Goal: Information Seeking & Learning: Learn about a topic

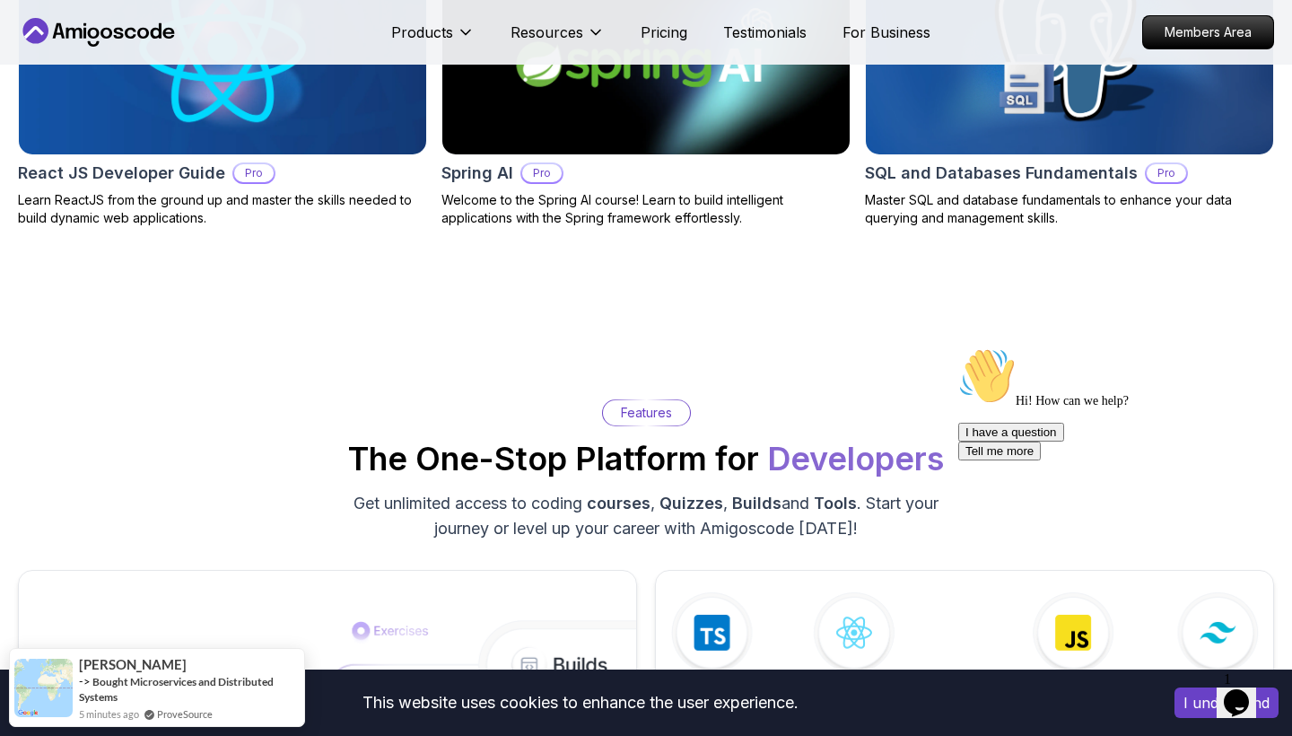
scroll to position [2307, 0]
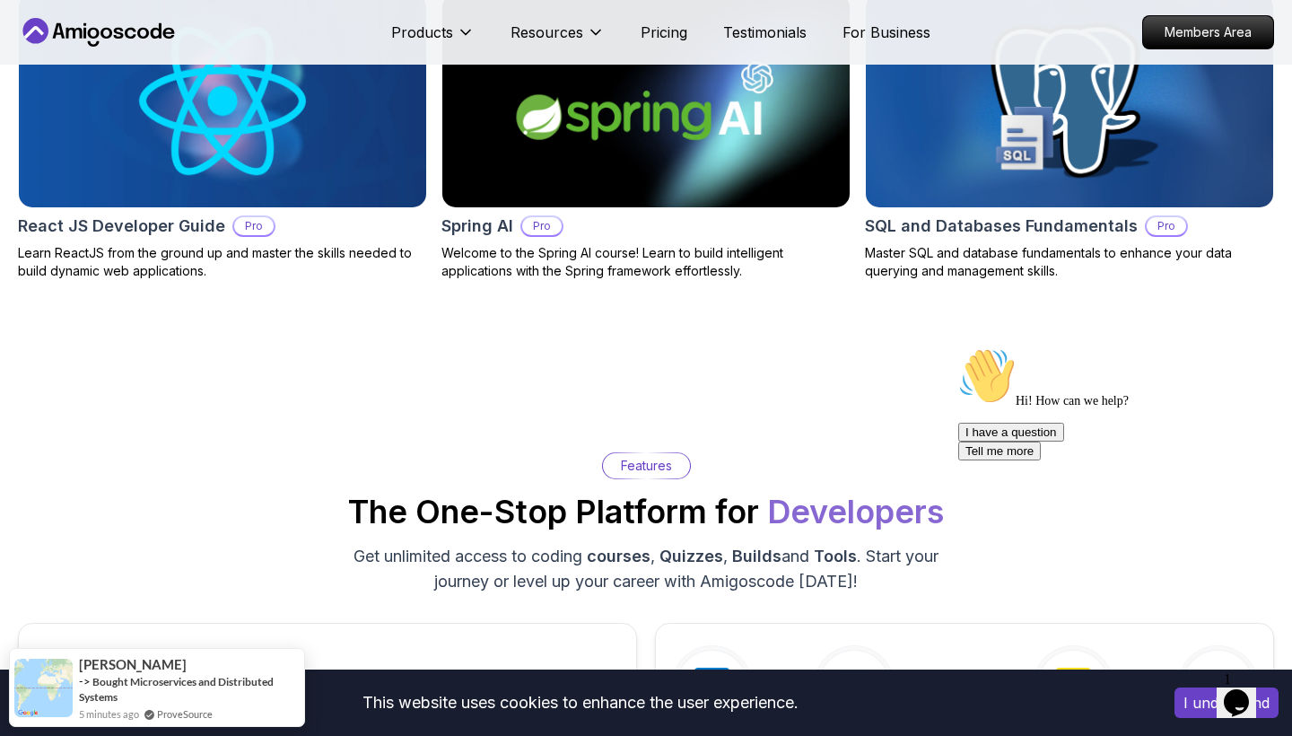
click at [658, 221] on h2 "SQL and Databases Fundamentals" at bounding box center [1001, 226] width 273 height 25
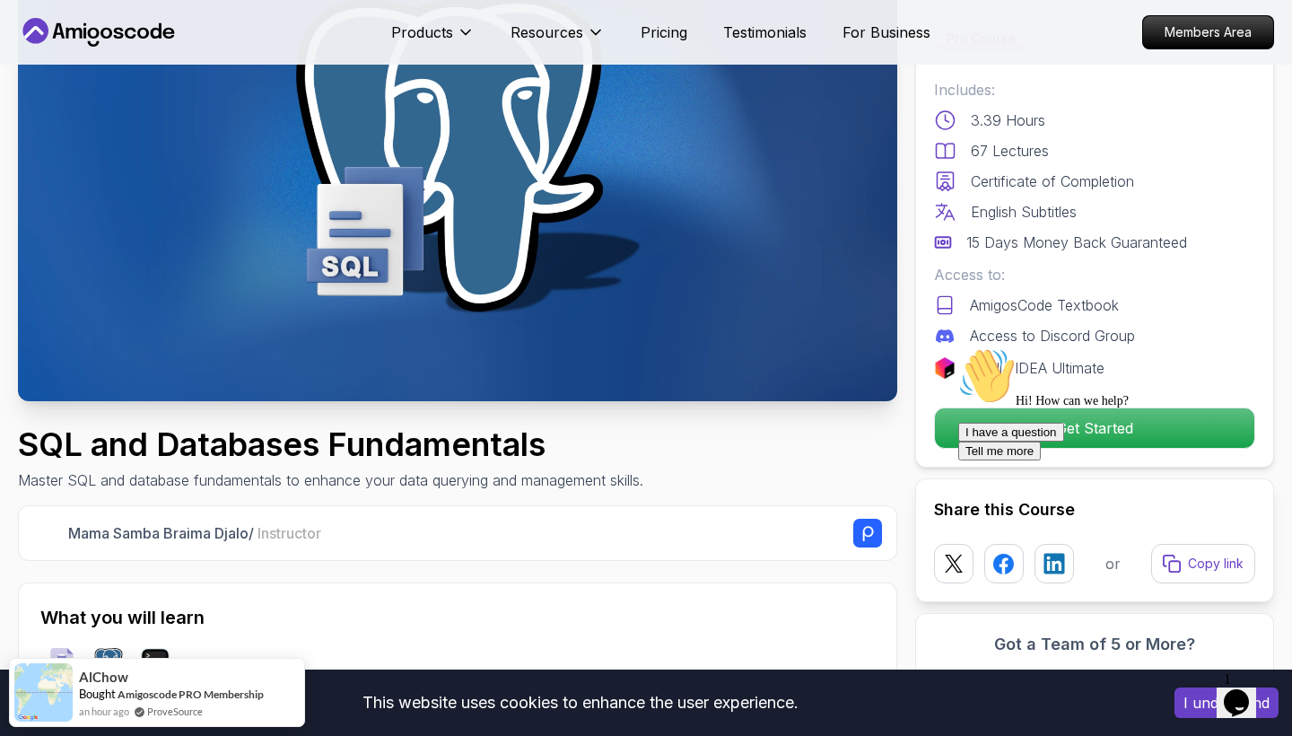
scroll to position [194, 0]
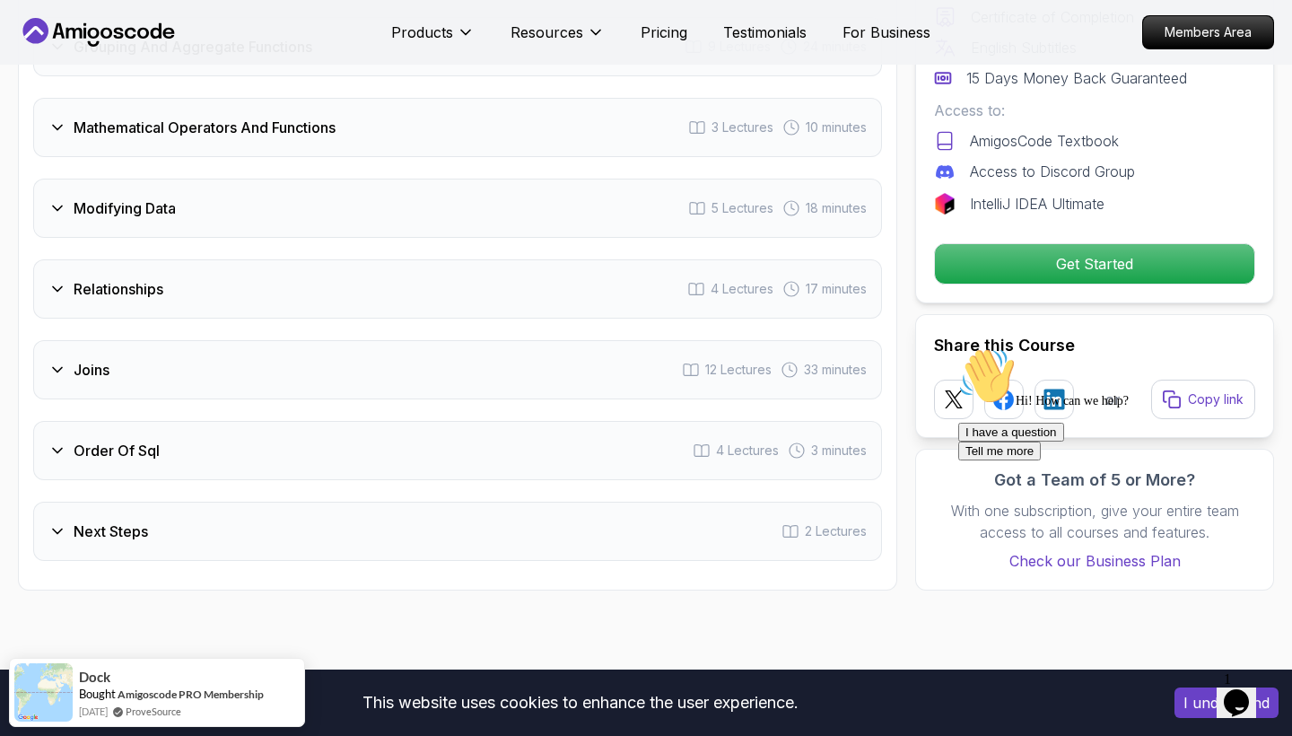
scroll to position [2940, 0]
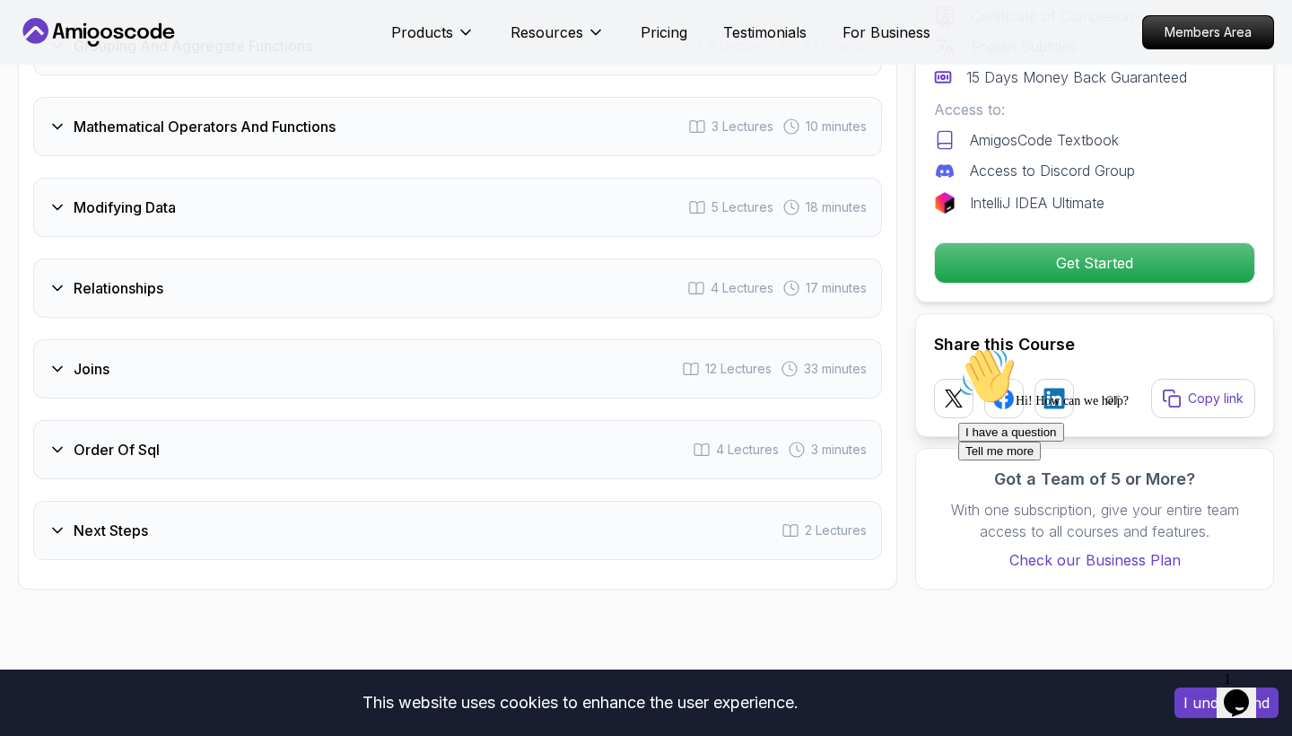
click at [52, 360] on icon at bounding box center [57, 369] width 18 height 18
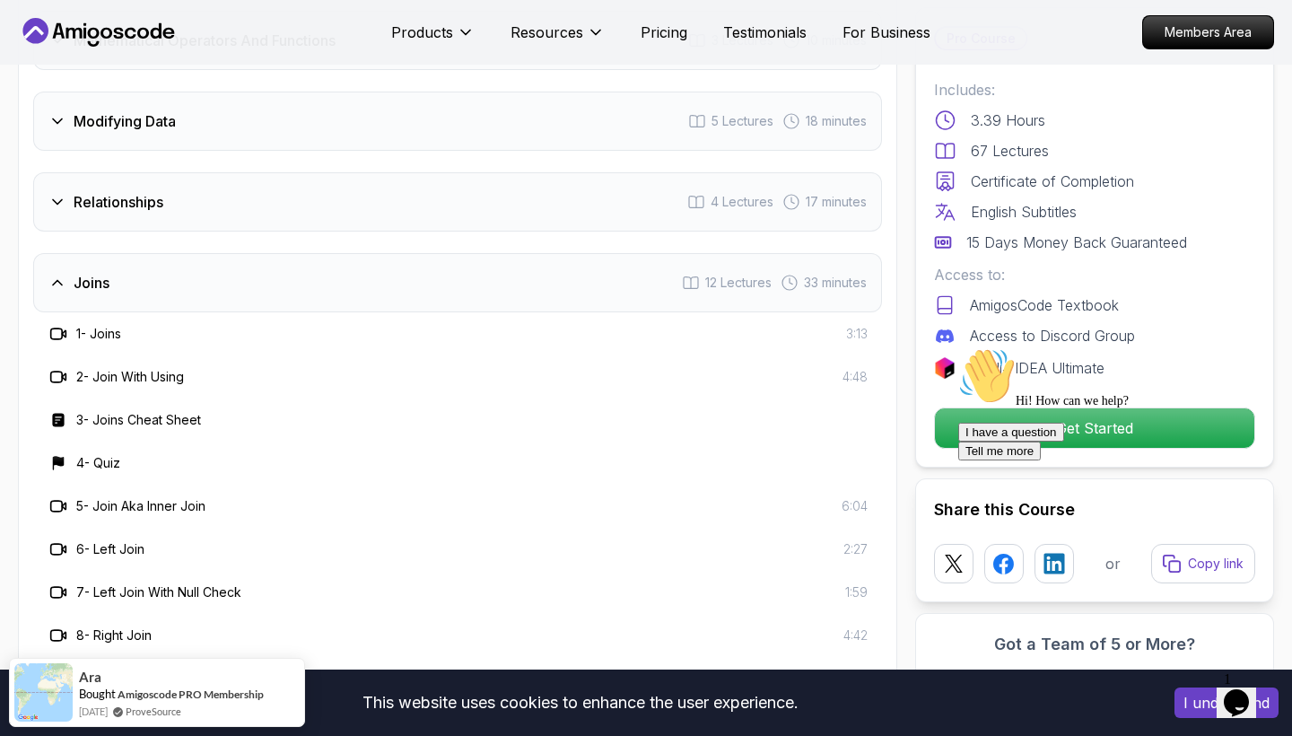
click at [57, 274] on icon at bounding box center [57, 283] width 18 height 18
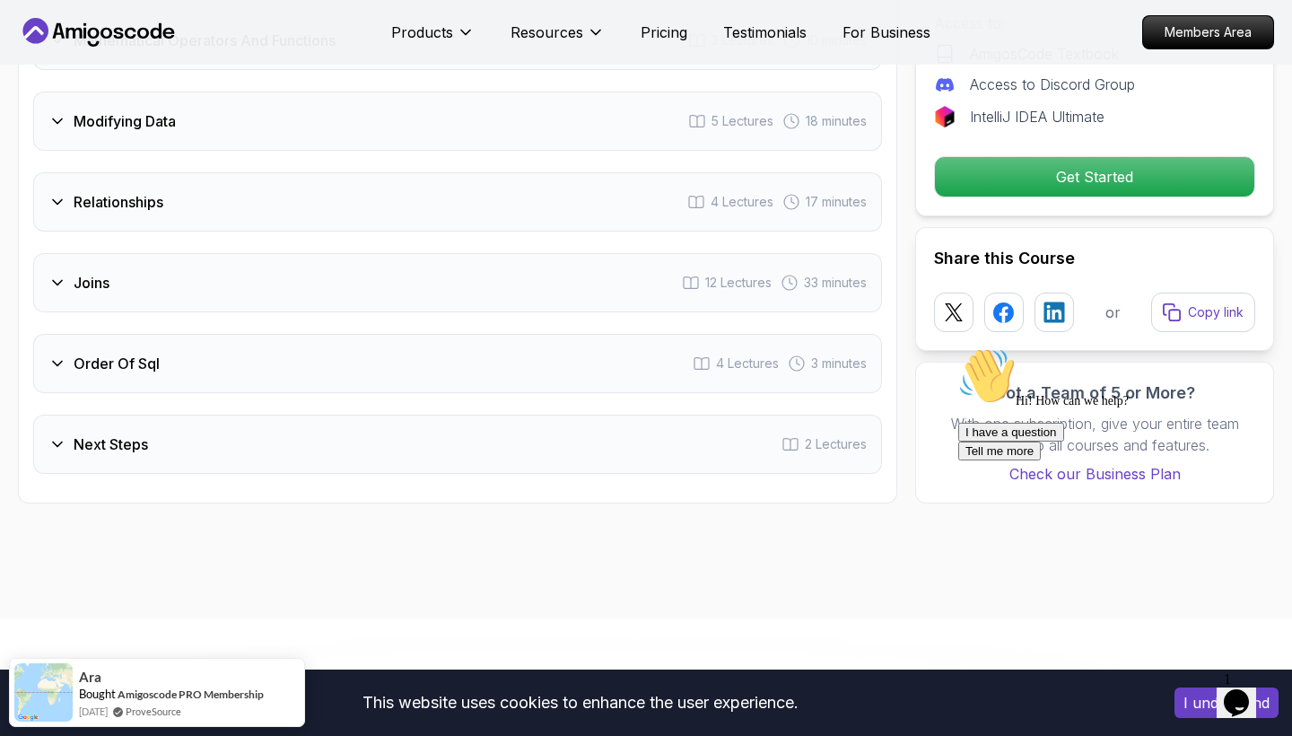
click at [62, 192] on div "Relationships 4 Lectures 17 minutes" at bounding box center [457, 201] width 849 height 59
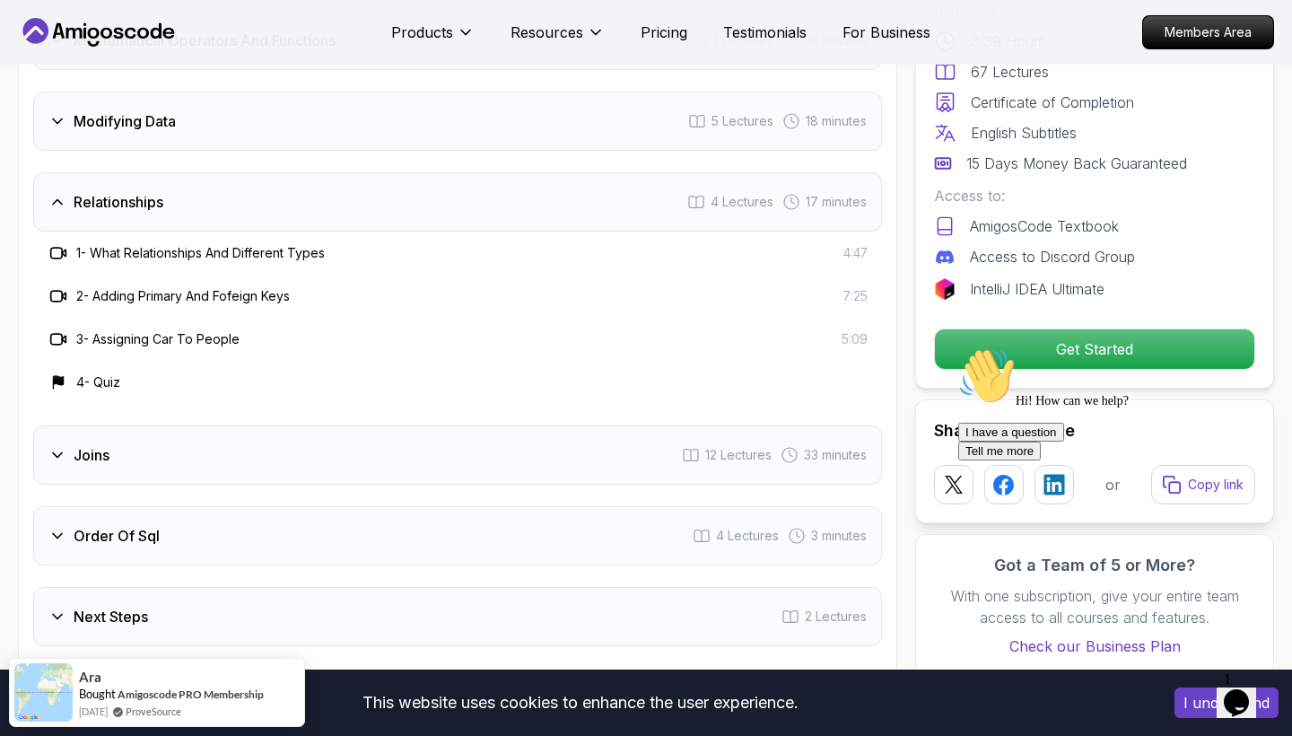
click at [62, 192] on div "Relationships 4 Lectures 17 minutes" at bounding box center [457, 201] width 849 height 59
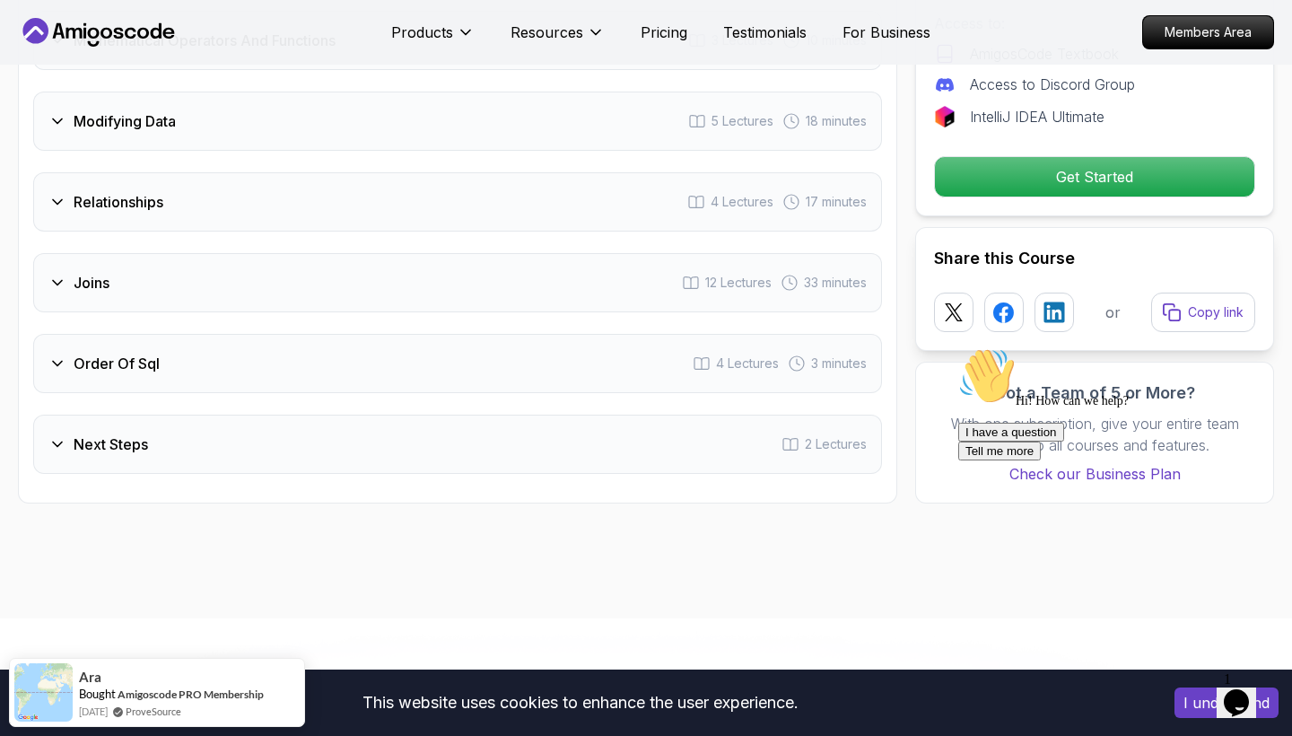
click at [62, 192] on div "Relationships 4 Lectures 17 minutes" at bounding box center [457, 201] width 849 height 59
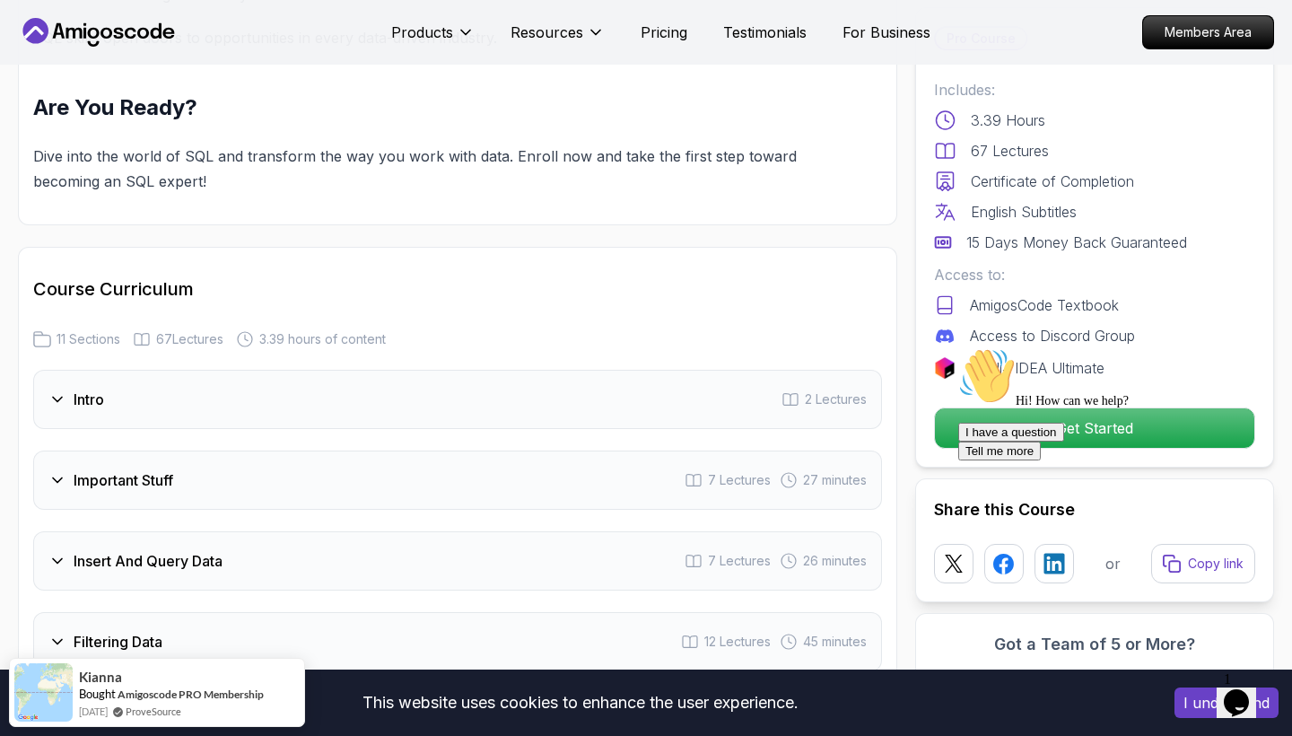
scroll to position [2204, 0]
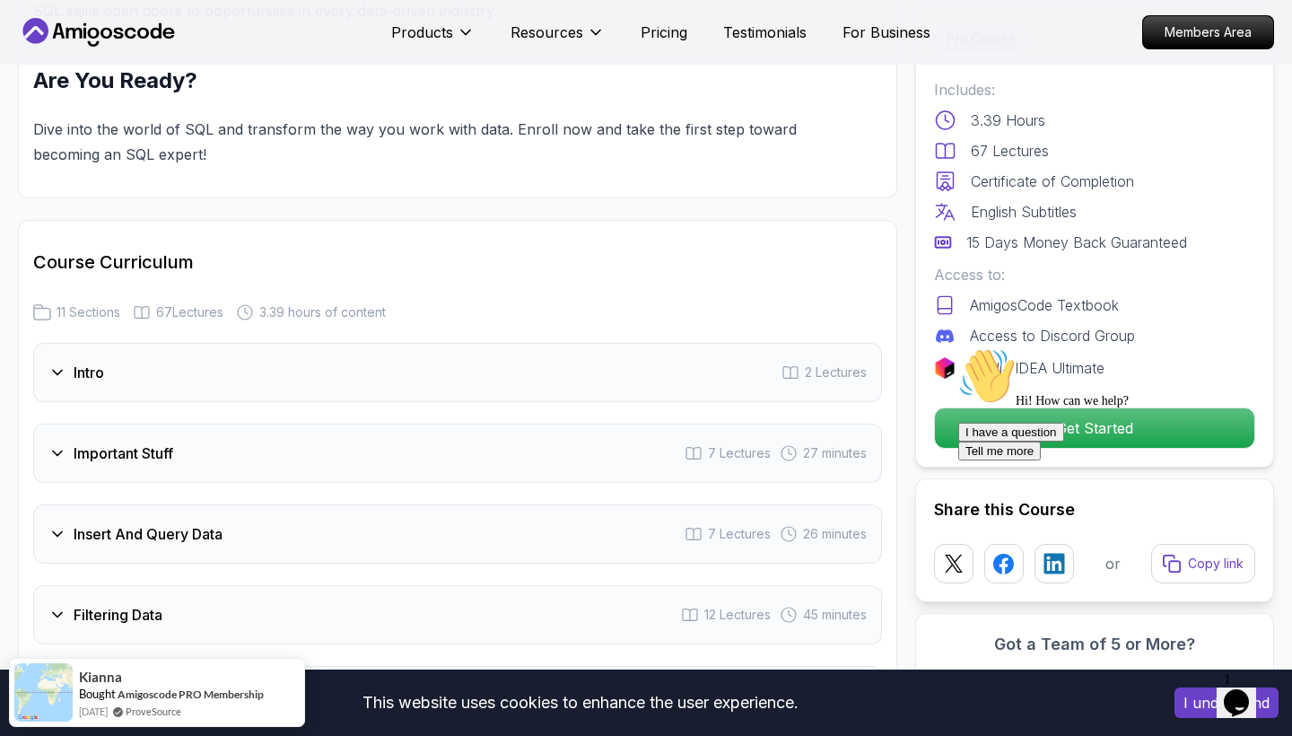
click at [85, 442] on h3 "Important Stuff" at bounding box center [124, 453] width 100 height 22
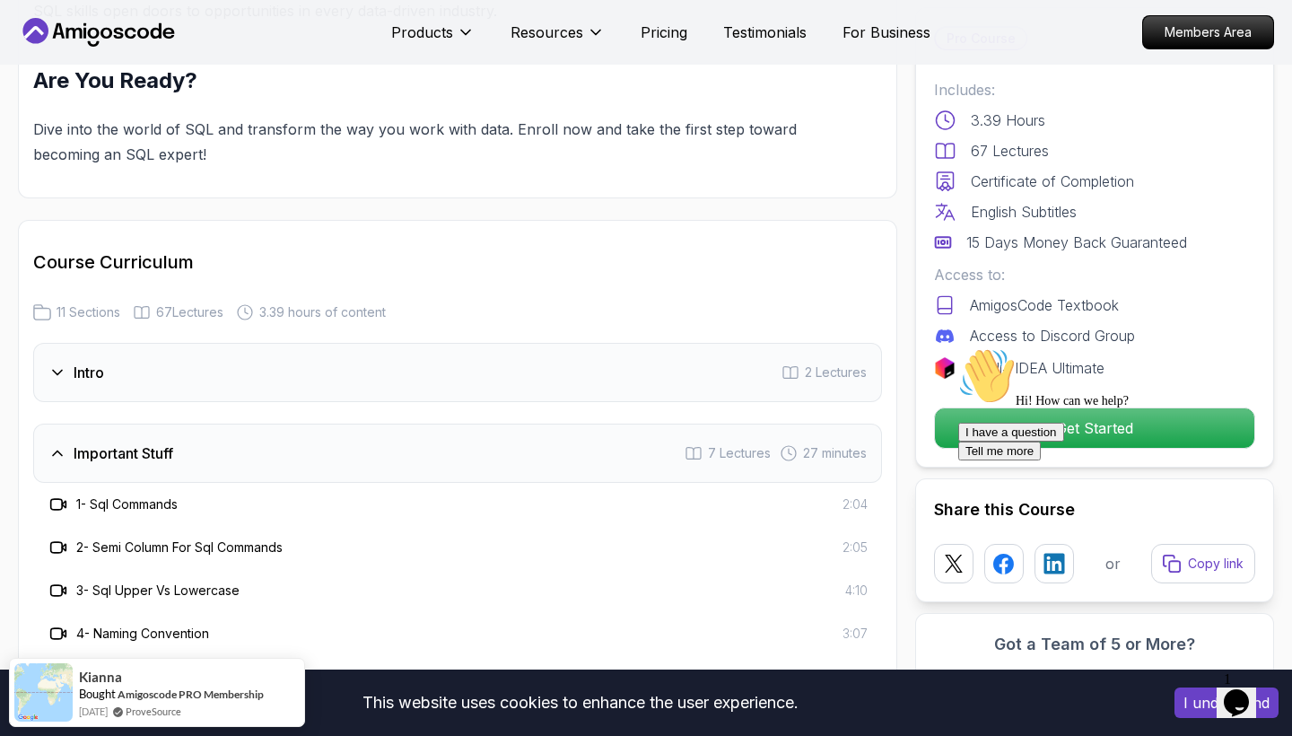
click at [85, 442] on h3 "Important Stuff" at bounding box center [124, 453] width 100 height 22
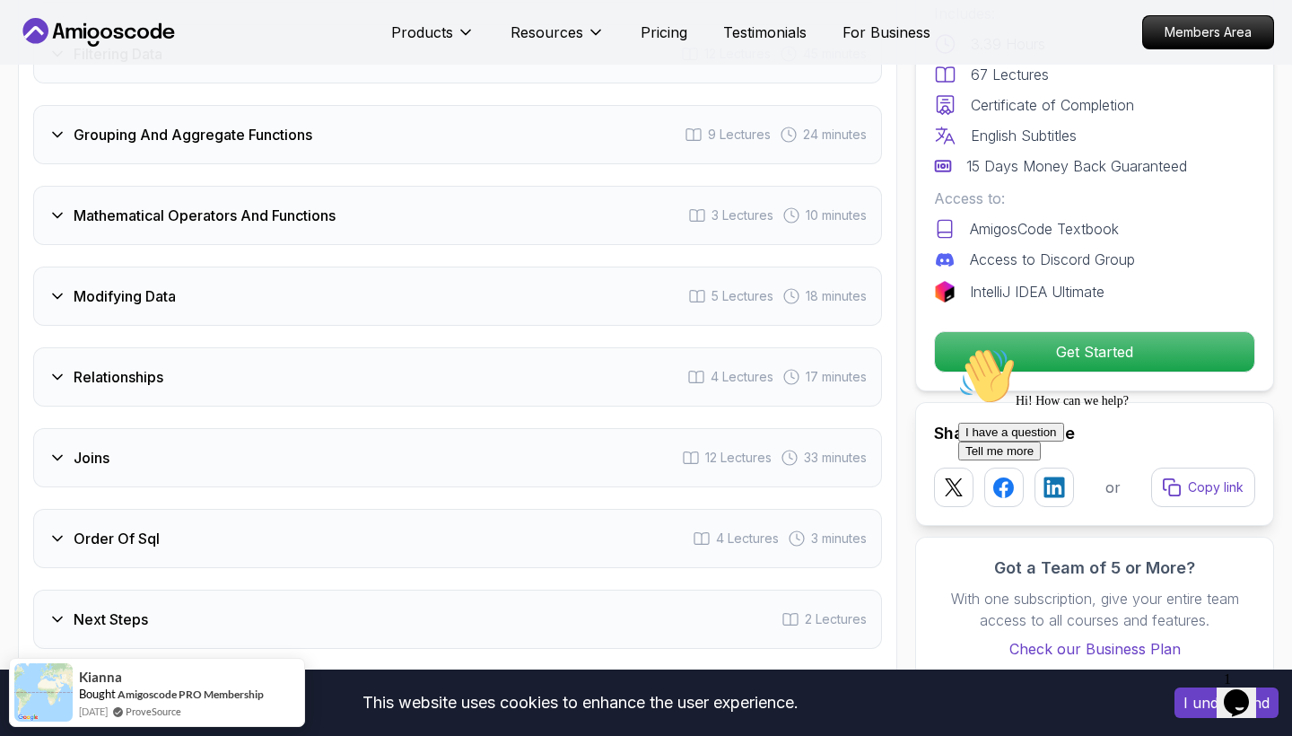
scroll to position [2766, 0]
click at [85, 446] on h3 "Joins" at bounding box center [92, 457] width 36 height 22
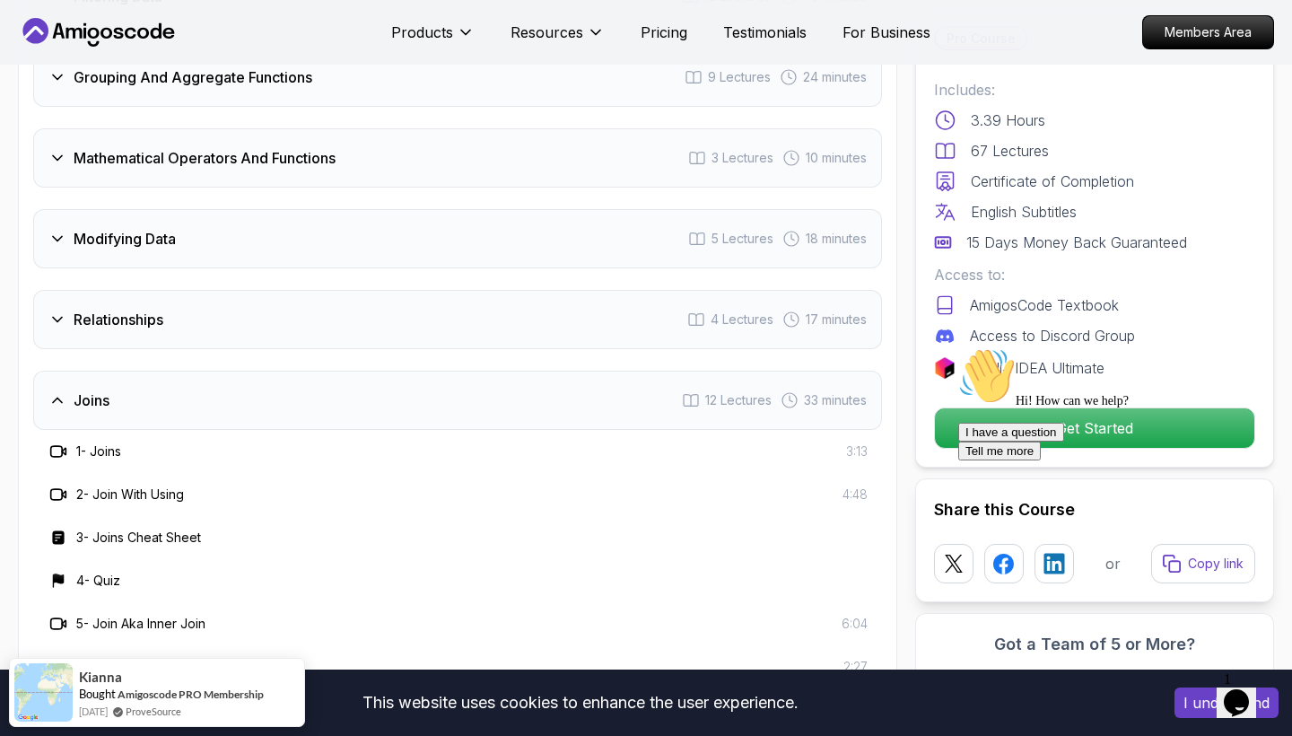
scroll to position [2828, 0]
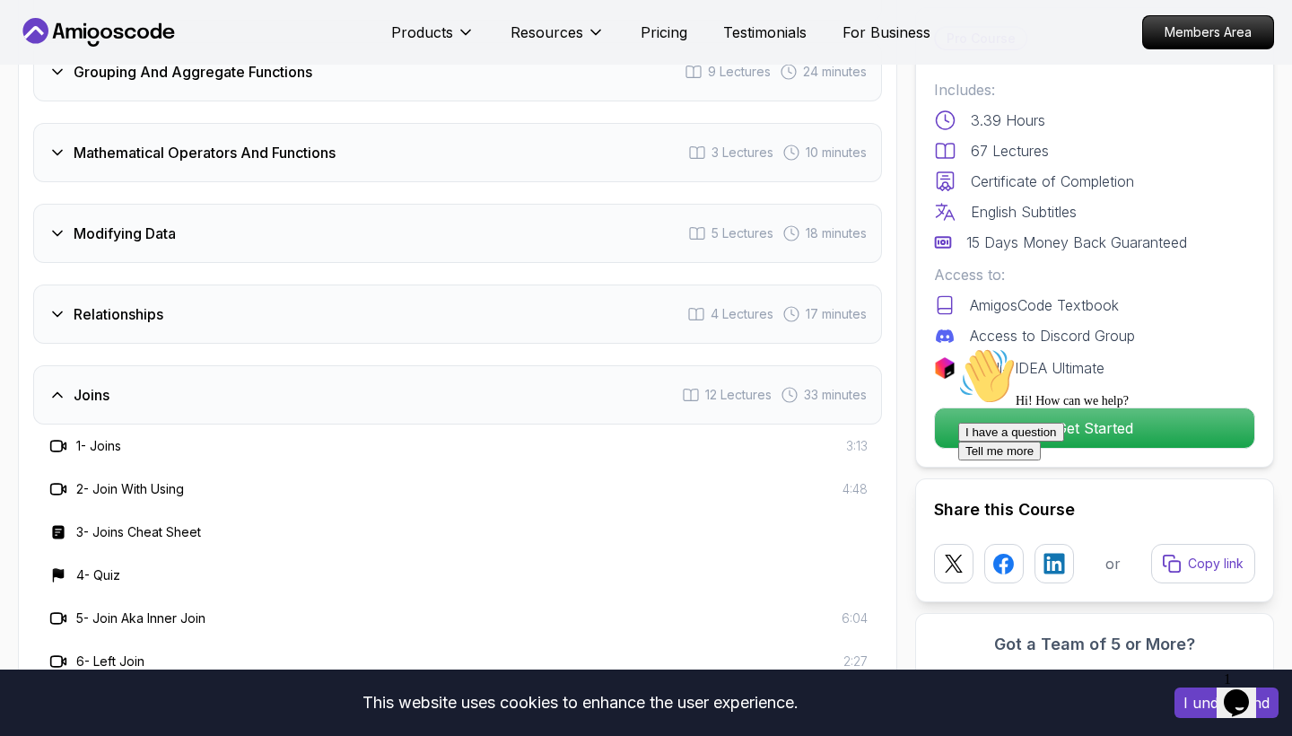
click at [109, 303] on h3 "Relationships" at bounding box center [119, 314] width 90 height 22
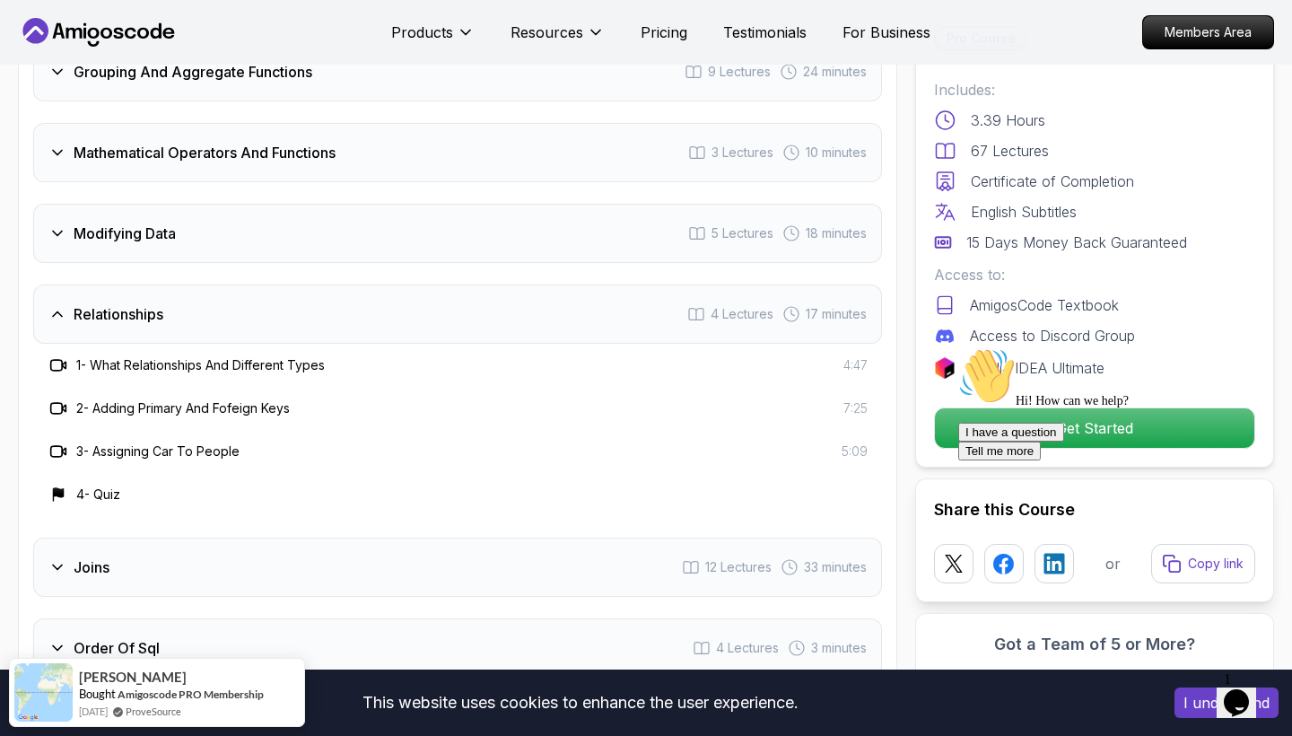
click at [143, 442] on h3 "3 - Assigning Car To People" at bounding box center [157, 451] width 163 height 18
click at [59, 442] on icon at bounding box center [58, 451] width 18 height 18
click at [106, 442] on h3 "3 - Assigning Car To People" at bounding box center [157, 451] width 163 height 18
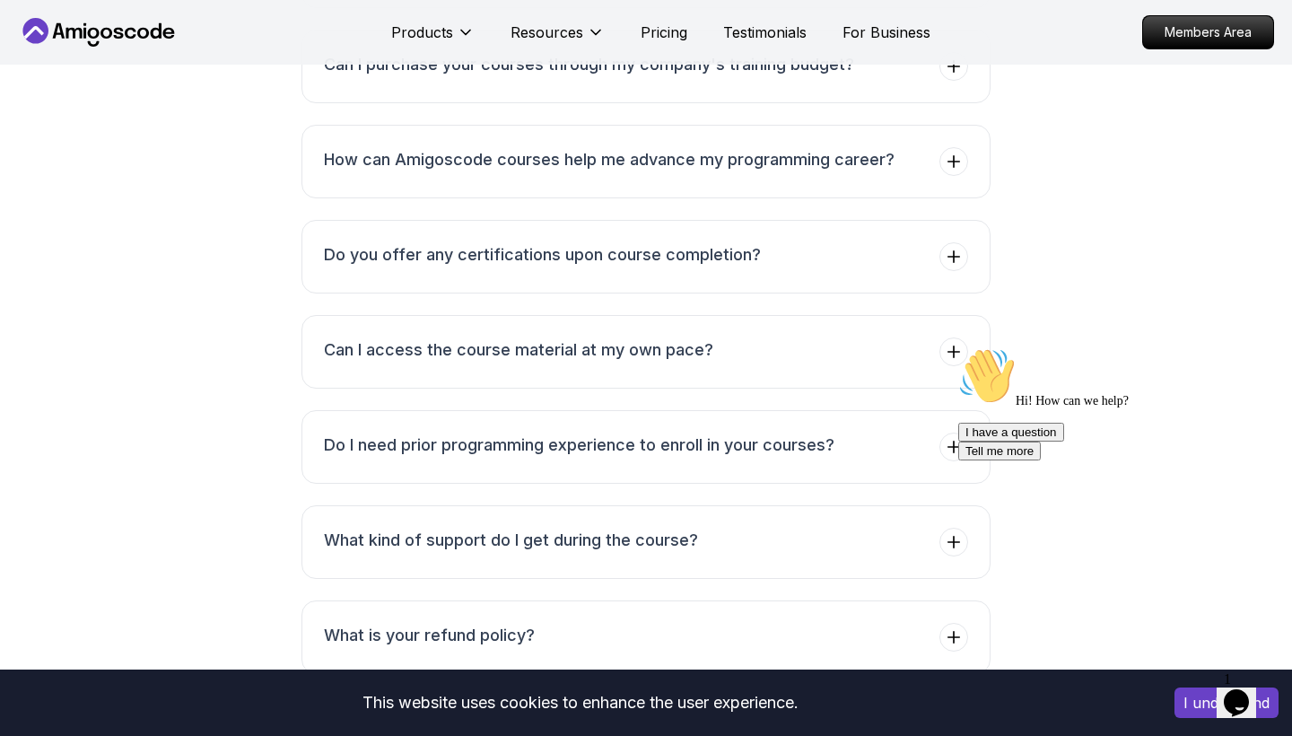
scroll to position [5238, 0]
